Goal: Task Accomplishment & Management: Manage account settings

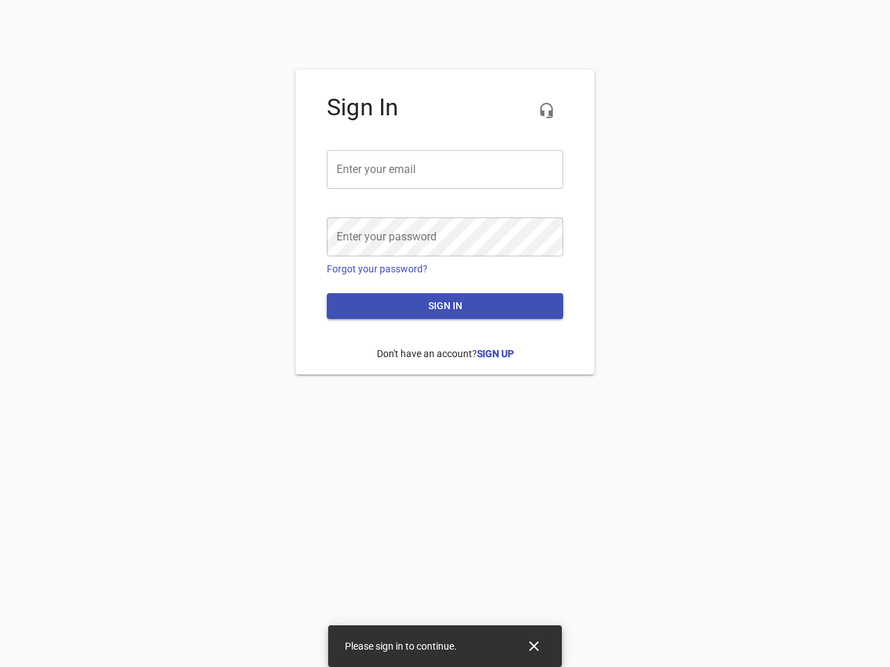
click at [546, 111] on icon "button" at bounding box center [546, 110] width 17 height 17
click at [445, 170] on input "email" at bounding box center [445, 169] width 236 height 39
click at [534, 646] on icon "Close" at bounding box center [534, 647] width 10 height 10
